Goal: Navigation & Orientation: Find specific page/section

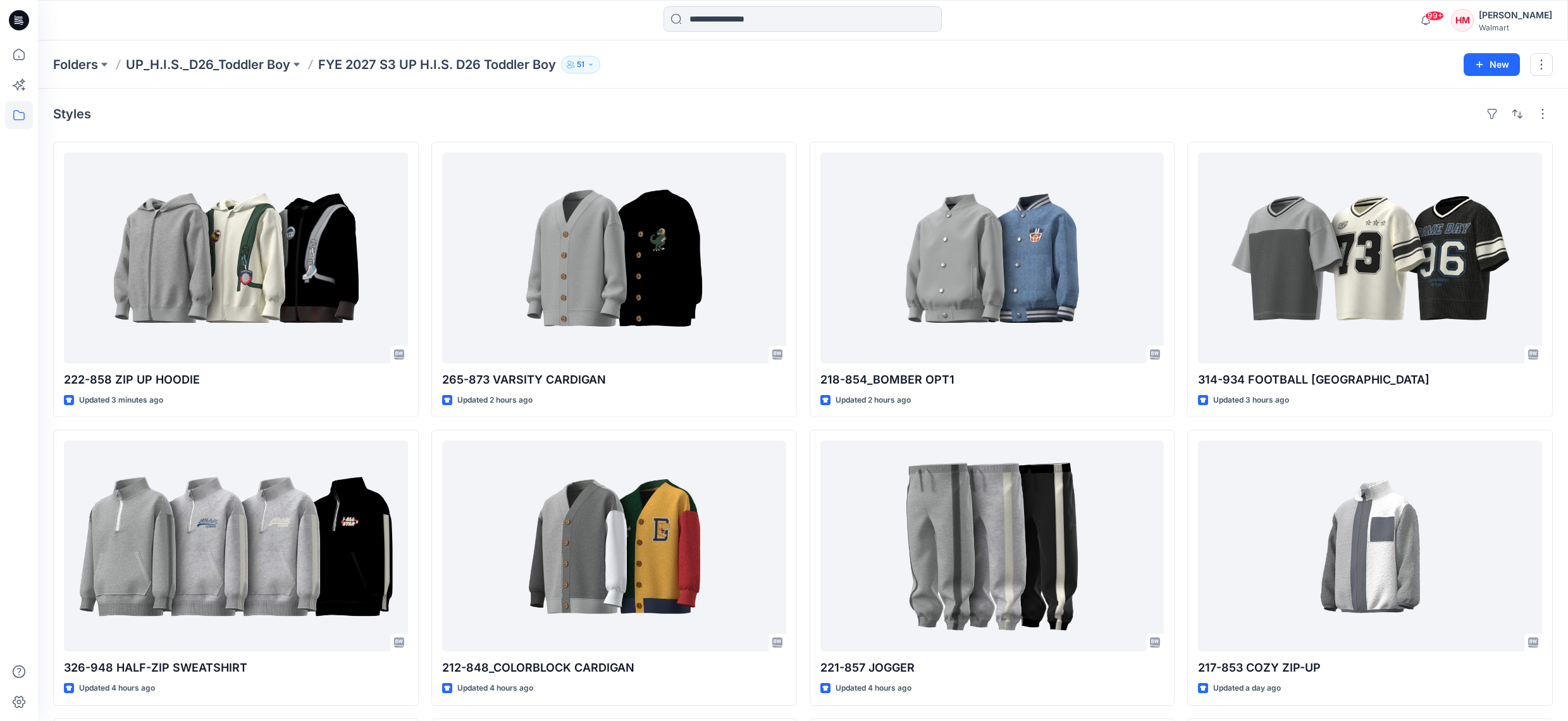
click at [1255, 118] on div "Styles" at bounding box center [803, 114] width 1500 height 20
